Goal: Use online tool/utility

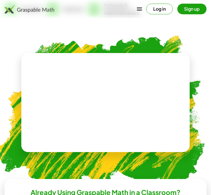
scroll to position [112, 0]
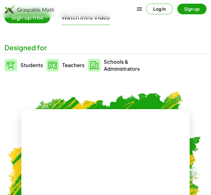
click at [15, 63] on img at bounding box center [10, 65] width 13 height 12
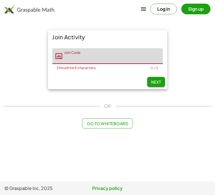
click at [143, 7] on icon "button" at bounding box center [143, 9] width 7 height 7
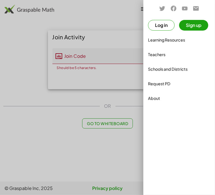
click at [24, 51] on div at bounding box center [107, 97] width 215 height 195
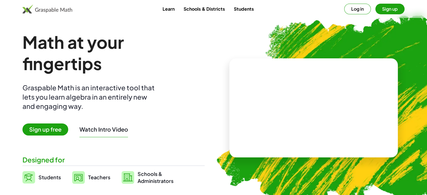
scroll to position [28, 0]
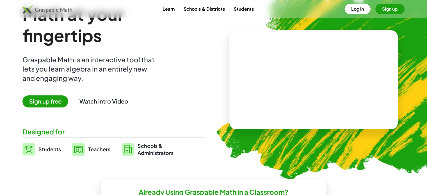
click at [43, 101] on span "Sign up free" at bounding box center [45, 101] width 46 height 12
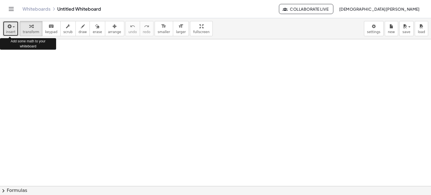
click at [13, 26] on div "button" at bounding box center [11, 26] width 10 height 7
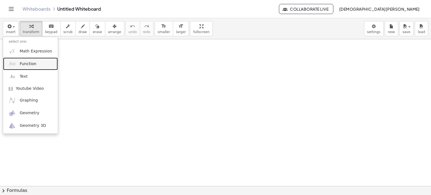
click at [30, 66] on span "Function" at bounding box center [28, 64] width 17 height 6
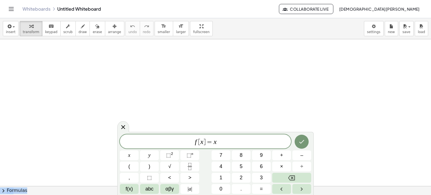
drag, startPoint x: 191, startPoint y: 132, endPoint x: 164, endPoint y: 105, distance: 38.1
click at [165, 104] on body "Graspable Math Activities Whiteboards Classes Account v1.28.4 | Privacy policy …" at bounding box center [215, 97] width 431 height 195
drag, startPoint x: 170, startPoint y: 134, endPoint x: 153, endPoint y: 122, distance: 20.3
click at [149, 112] on body "Graspable Math Activities Whiteboards Classes Account v1.28.4 | Privacy policy …" at bounding box center [215, 97] width 431 height 195
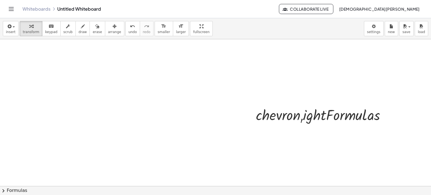
drag, startPoint x: 228, startPoint y: 93, endPoint x: 282, endPoint y: 91, distance: 53.7
click at [211, 114] on div at bounding box center [323, 115] width 140 height 21
click at [211, 131] on icon at bounding box center [318, 130] width 4 height 4
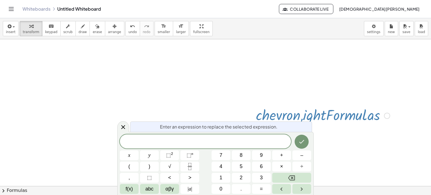
click at [211, 115] on div at bounding box center [387, 116] width 6 height 6
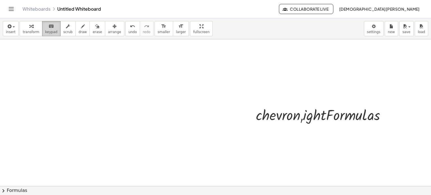
click at [49, 27] on icon "keyboard" at bounding box center [51, 26] width 5 height 7
click at [81, 28] on icon "button" at bounding box center [83, 26] width 4 height 7
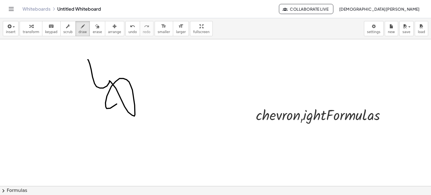
drag, startPoint x: 100, startPoint y: 88, endPoint x: 132, endPoint y: 71, distance: 36.1
drag, startPoint x: 154, startPoint y: 76, endPoint x: 154, endPoint y: 81, distance: 5.1
drag, startPoint x: 165, startPoint y: 70, endPoint x: 161, endPoint y: 77, distance: 8.1
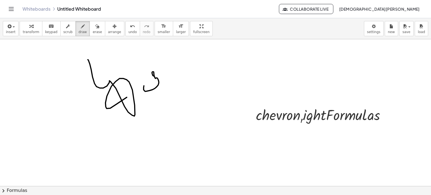
drag, startPoint x: 162, startPoint y: 70, endPoint x: 167, endPoint y: 76, distance: 7.6
drag, startPoint x: 172, startPoint y: 68, endPoint x: 178, endPoint y: 67, distance: 5.7
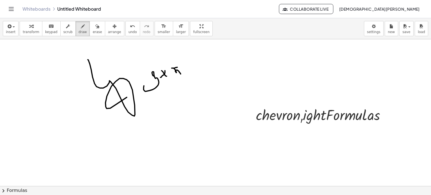
drag, startPoint x: 174, startPoint y: 68, endPoint x: 175, endPoint y: 78, distance: 10.2
click at [95, 28] on icon "button" at bounding box center [97, 26] width 4 height 7
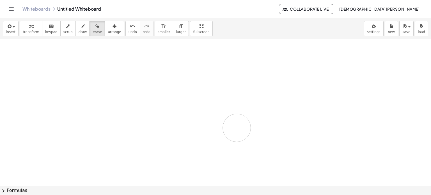
drag, startPoint x: 184, startPoint y: 66, endPoint x: 156, endPoint y: 114, distance: 55.5
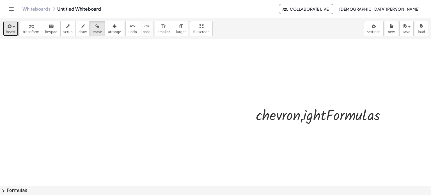
click at [13, 30] on span "insert" at bounding box center [11, 32] width 10 height 4
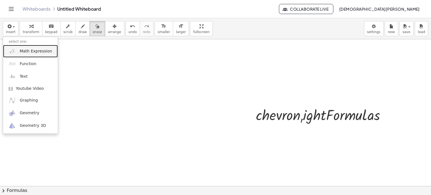
click at [40, 50] on span "Math Expression" at bounding box center [36, 52] width 32 height 6
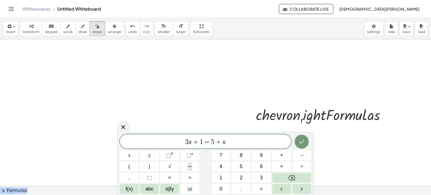
drag, startPoint x: 135, startPoint y: 133, endPoint x: 146, endPoint y: 99, distance: 36.4
click at [146, 99] on body "Graspable Math Activities Whiteboards Classes Account v1.28.4 | Privacy policy …" at bounding box center [215, 97] width 431 height 195
click at [211, 139] on button "Done" at bounding box center [302, 142] width 14 height 14
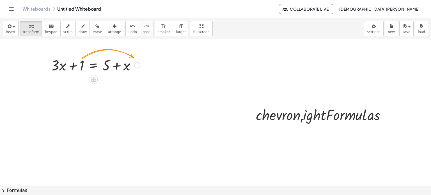
click at [138, 65] on div at bounding box center [137, 65] width 6 height 6
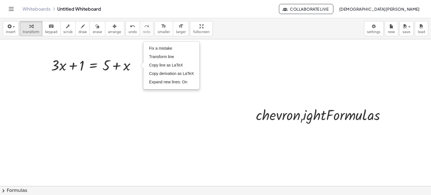
drag, startPoint x: 133, startPoint y: 50, endPoint x: 132, endPoint y: 53, distance: 3.1
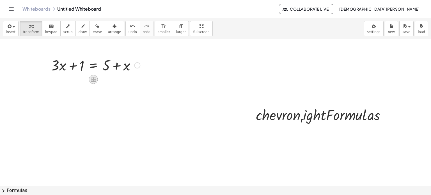
click at [94, 79] on icon at bounding box center [93, 79] width 5 height 5
click at [138, 65] on div "Fix a mistake Transform line Copy line as LaTeX Copy derivation as LaTeX Expand…" at bounding box center [137, 65] width 6 height 6
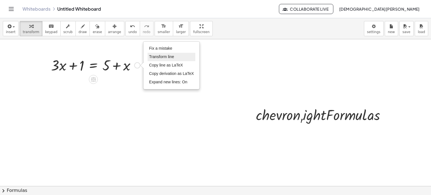
click at [177, 56] on li "Transform line" at bounding box center [172, 57] width 48 height 8
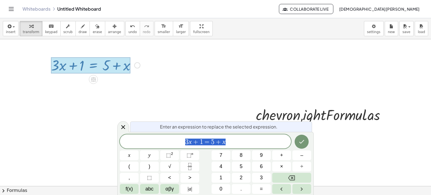
click at [138, 67] on div "Fix a mistake Transform line Copy line as LaTeX Copy derivation as LaTeX Expand…" at bounding box center [137, 65] width 6 height 6
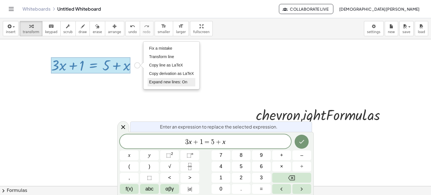
click at [156, 83] on span "Expand new lines: On" at bounding box center [168, 82] width 38 height 4
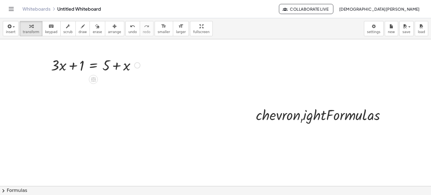
click at [81, 67] on div at bounding box center [95, 64] width 95 height 19
click at [82, 64] on div at bounding box center [95, 64] width 95 height 19
click at [109, 65] on div at bounding box center [95, 64] width 95 height 19
click at [116, 66] on div at bounding box center [95, 64] width 95 height 19
click at [127, 66] on div at bounding box center [95, 64] width 95 height 19
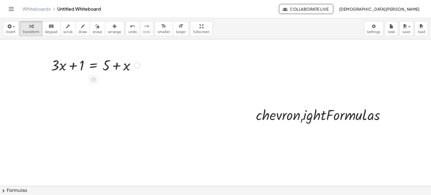
click at [103, 66] on div at bounding box center [95, 64] width 95 height 19
click at [106, 66] on div at bounding box center [95, 64] width 95 height 19
drag, startPoint x: 108, startPoint y: 67, endPoint x: 125, endPoint y: 65, distance: 16.7
click at [120, 65] on div at bounding box center [95, 64] width 95 height 19
drag, startPoint x: 108, startPoint y: 69, endPoint x: 128, endPoint y: 71, distance: 19.8
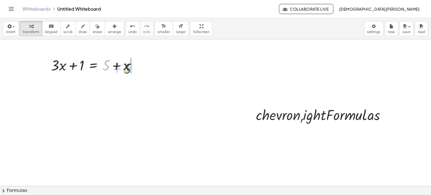
click at [128, 71] on div at bounding box center [95, 64] width 95 height 19
drag, startPoint x: 106, startPoint y: 67, endPoint x: 131, endPoint y: 64, distance: 25.7
click at [131, 64] on div at bounding box center [95, 64] width 95 height 19
drag, startPoint x: 57, startPoint y: 66, endPoint x: 70, endPoint y: 65, distance: 12.4
click at [69, 65] on div at bounding box center [95, 64] width 95 height 19
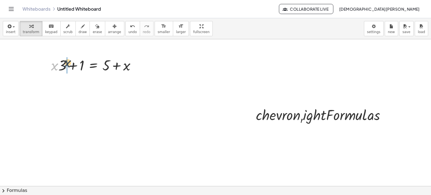
drag, startPoint x: 55, startPoint y: 67, endPoint x: 69, endPoint y: 64, distance: 14.4
click at [69, 64] on div at bounding box center [95, 64] width 95 height 19
click at [85, 63] on div at bounding box center [95, 64] width 95 height 19
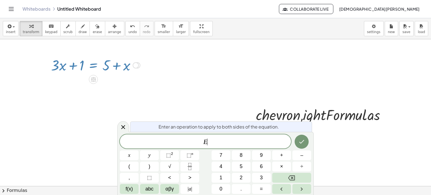
click at [211, 141] on span "E ​" at bounding box center [205, 142] width 171 height 8
click at [211, 139] on icon "Done" at bounding box center [302, 141] width 7 height 7
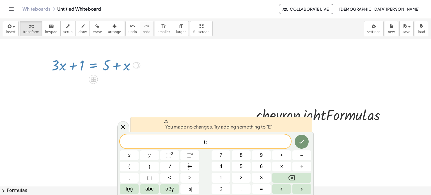
click at [211, 145] on span "E ​" at bounding box center [205, 142] width 171 height 8
click at [211, 146] on button "Done" at bounding box center [302, 142] width 14 height 14
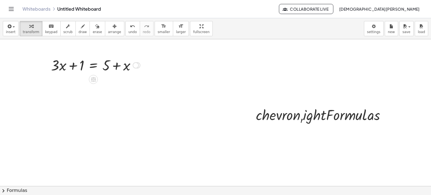
click at [136, 65] on div at bounding box center [136, 65] width 6 height 6
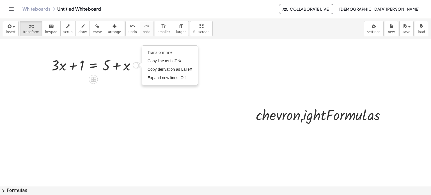
drag, startPoint x: 136, startPoint y: 65, endPoint x: 143, endPoint y: 65, distance: 6.7
click at [142, 65] on div "+ · 3 · x + 1 = + 5 + x + · 3 · x + 1 = + x + 5 + · 3 · x + 1 = + 5 + x + · x ·…" at bounding box center [94, 65] width 102 height 22
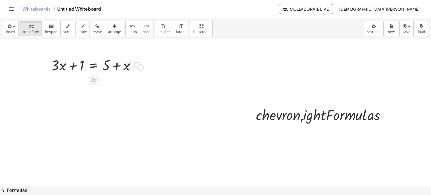
drag, startPoint x: 140, startPoint y: 69, endPoint x: 145, endPoint y: 74, distance: 6.6
drag, startPoint x: 137, startPoint y: 65, endPoint x: 138, endPoint y: 89, distance: 23.9
click at [94, 65] on div "+ · 3 · x + 1 = + 5 + x Fix a mistake Transform line Copy line as LaTeX Copy de…" at bounding box center [94, 65] width 0 height 0
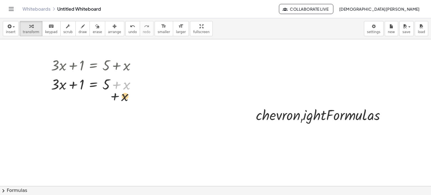
drag, startPoint x: 118, startPoint y: 96, endPoint x: 115, endPoint y: 114, distance: 18.7
drag, startPoint x: 109, startPoint y: 86, endPoint x: 94, endPoint y: 136, distance: 52.4
drag, startPoint x: 120, startPoint y: 94, endPoint x: 117, endPoint y: 126, distance: 31.6
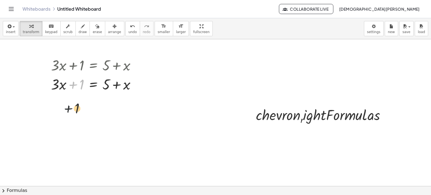
drag, startPoint x: 76, startPoint y: 85, endPoint x: 68, endPoint y: 123, distance: 38.6
drag, startPoint x: 138, startPoint y: 100, endPoint x: 137, endPoint y: 112, distance: 11.5
drag, startPoint x: 135, startPoint y: 109, endPoint x: 173, endPoint y: 107, distance: 37.7
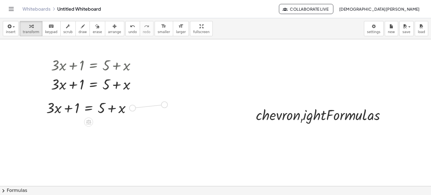
drag, startPoint x: 133, startPoint y: 103, endPoint x: 169, endPoint y: 92, distance: 37.3
click at [161, 95] on div at bounding box center [121, 102] width 95 height 19
click at [148, 98] on div at bounding box center [121, 102] width 95 height 19
click at [148, 102] on div at bounding box center [121, 102] width 95 height 19
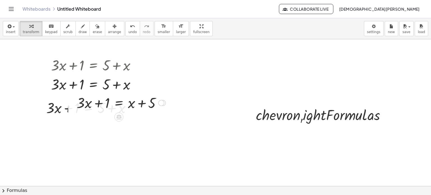
click at [148, 102] on div at bounding box center [121, 102] width 95 height 19
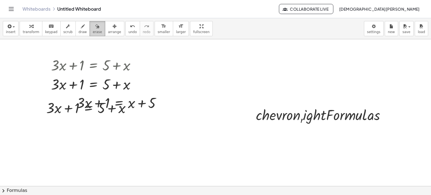
click at [93, 30] on span "erase" at bounding box center [97, 32] width 9 height 4
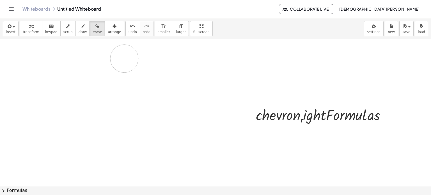
drag, startPoint x: 135, startPoint y: 106, endPoint x: 129, endPoint y: 60, distance: 46.4
drag, startPoint x: 146, startPoint y: 106, endPoint x: 128, endPoint y: 94, distance: 21.1
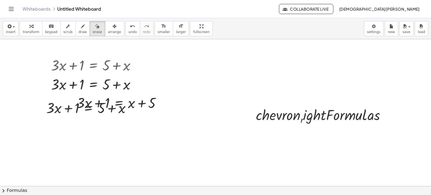
click at [81, 27] on icon "button" at bounding box center [83, 26] width 4 height 7
click at [15, 29] on button "insert" at bounding box center [11, 28] width 16 height 15
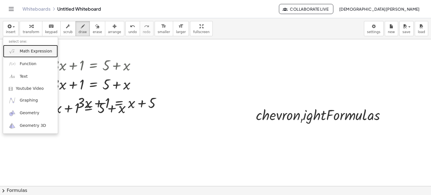
click at [33, 51] on span "Math Expression" at bounding box center [36, 52] width 32 height 6
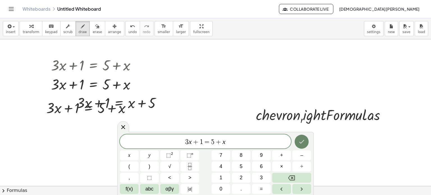
click at [211, 141] on icon "Done" at bounding box center [302, 141] width 7 height 7
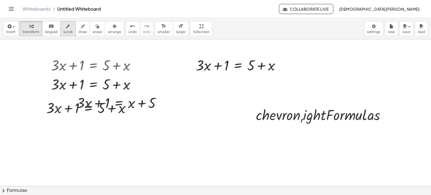
click at [66, 29] on icon "button" at bounding box center [68, 26] width 4 height 7
click at [211, 72] on div "▼" at bounding box center [227, 73] width 4 height 5
click at [211, 56] on div "▲" at bounding box center [227, 57] width 4 height 5
click at [211, 73] on div "▼" at bounding box center [227, 73] width 4 height 5
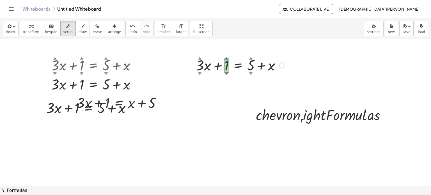
click at [211, 73] on div "▼" at bounding box center [227, 73] width 4 height 5
click at [211, 58] on div "▲" at bounding box center [227, 57] width 4 height 5
click at [211, 58] on div "▲" at bounding box center [251, 57] width 4 height 5
